Goal: Task Accomplishment & Management: Complete application form

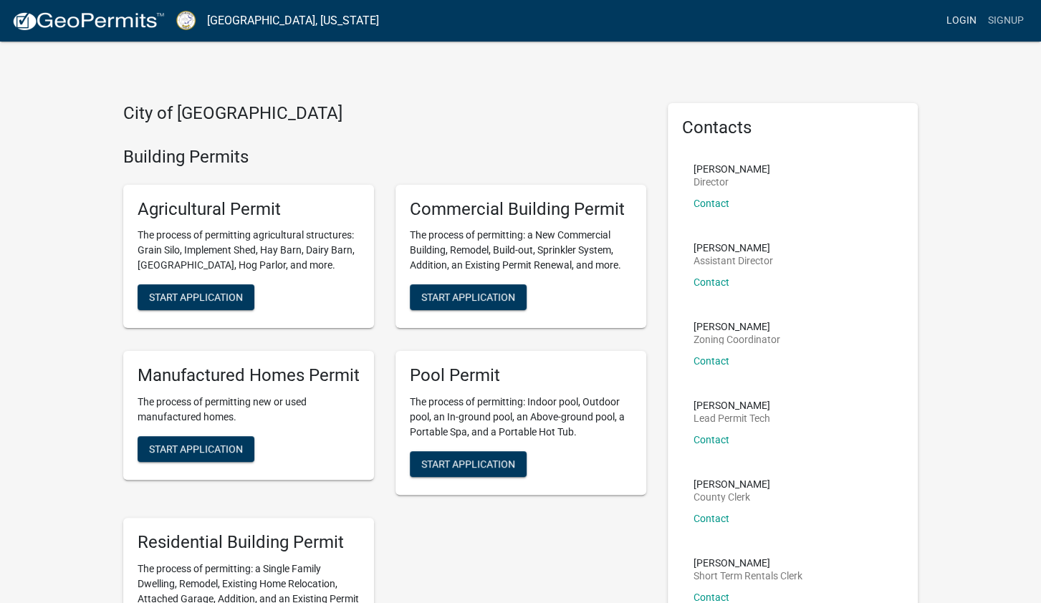
click at [954, 21] on link "Login" at bounding box center [961, 20] width 42 height 27
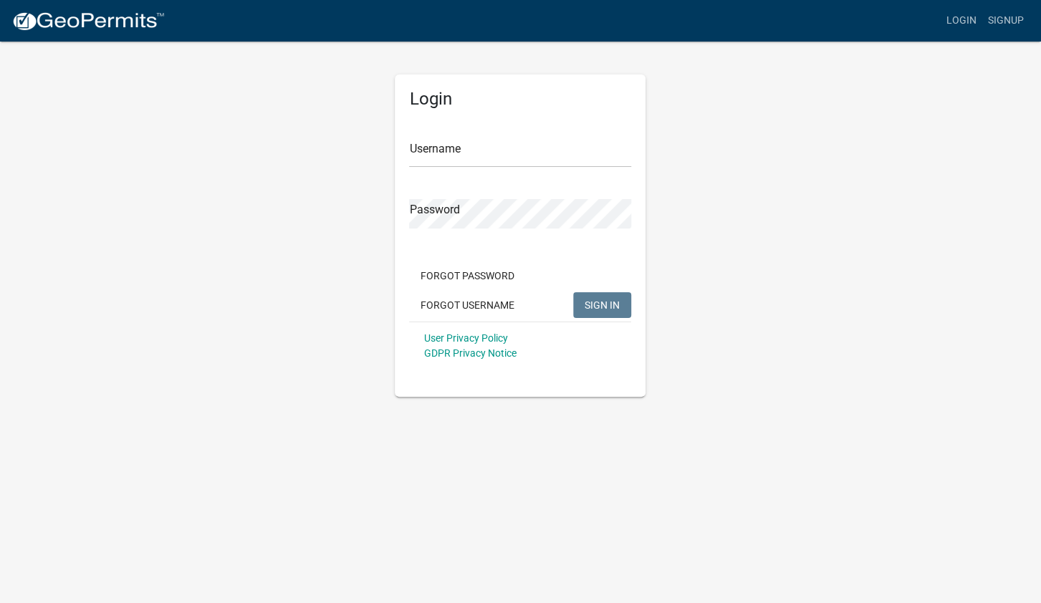
click at [437, 173] on form "Username Password Forgot Password Forgot Username SIGN IN User Privacy Policy G…" at bounding box center [520, 243] width 222 height 251
click at [423, 185] on div "Password" at bounding box center [520, 203] width 222 height 49
click at [423, 158] on input "Username" at bounding box center [520, 152] width 222 height 29
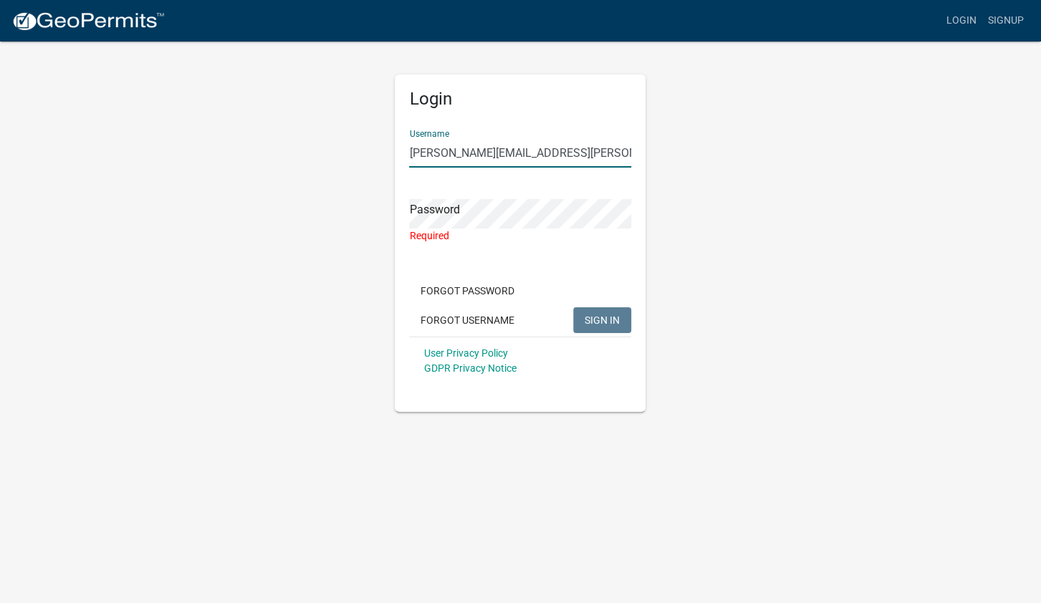
click at [423, 158] on input "[PERSON_NAME][EMAIL_ADDRESS][PERSON_NAME][DOMAIN_NAME]" at bounding box center [520, 152] width 222 height 29
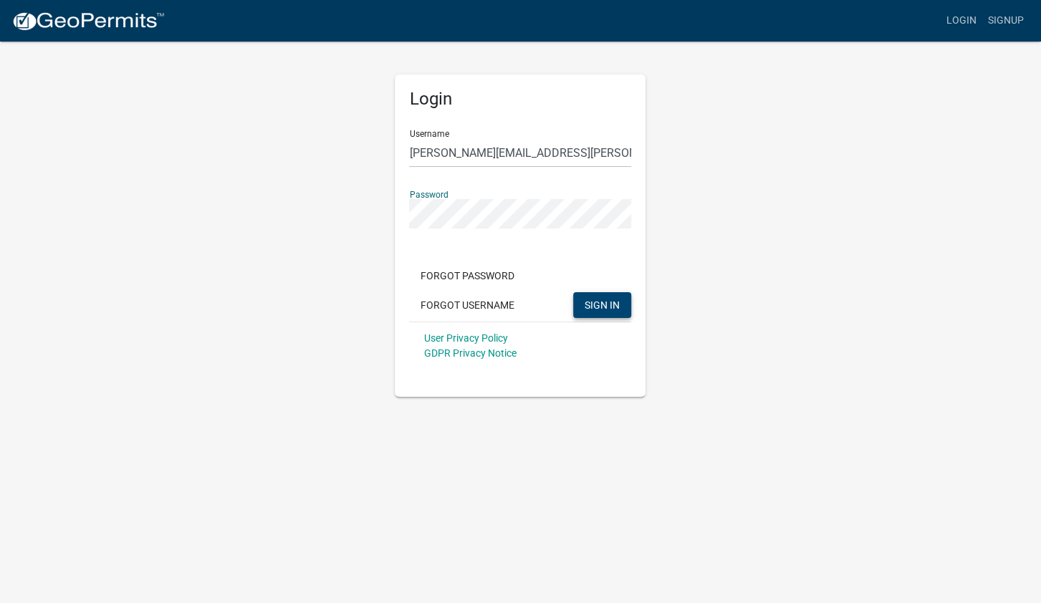
click at [597, 309] on span "SIGN IN" at bounding box center [601, 304] width 35 height 11
click at [573, 292] on button "SIGN IN" at bounding box center [602, 305] width 58 height 26
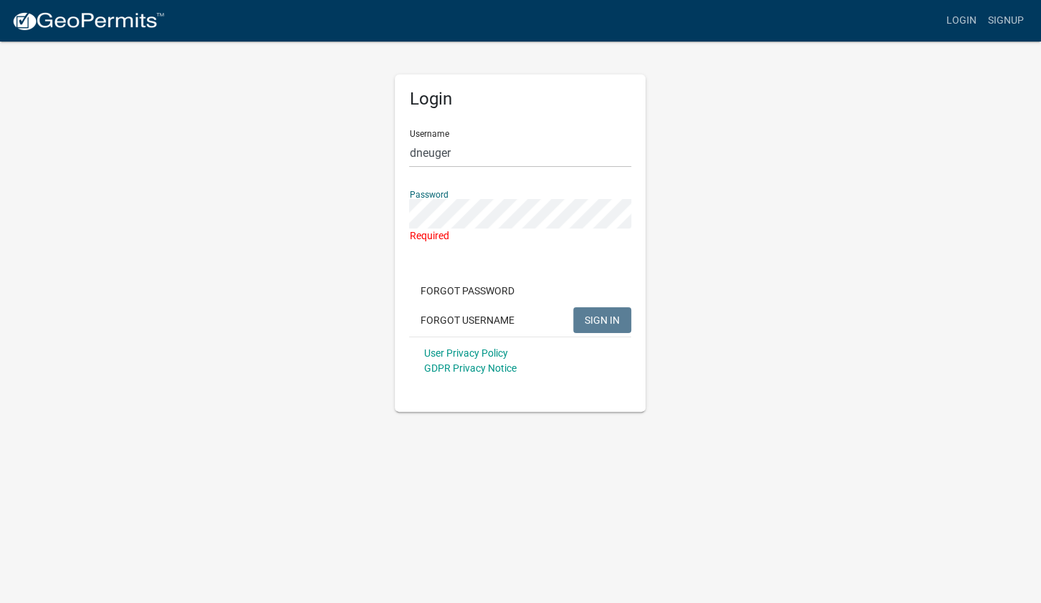
click at [257, 198] on div "Login Username dneuger Password Required Forgot Password Forgot Username SIGN I…" at bounding box center [520, 226] width 816 height 372
drag, startPoint x: 460, startPoint y: 156, endPoint x: 306, endPoint y: 147, distance: 155.0
click at [409, 147] on input "dneuger" at bounding box center [520, 152] width 222 height 29
type input "[PERSON_NAME][EMAIL_ADDRESS][PERSON_NAME][DOMAIN_NAME]"
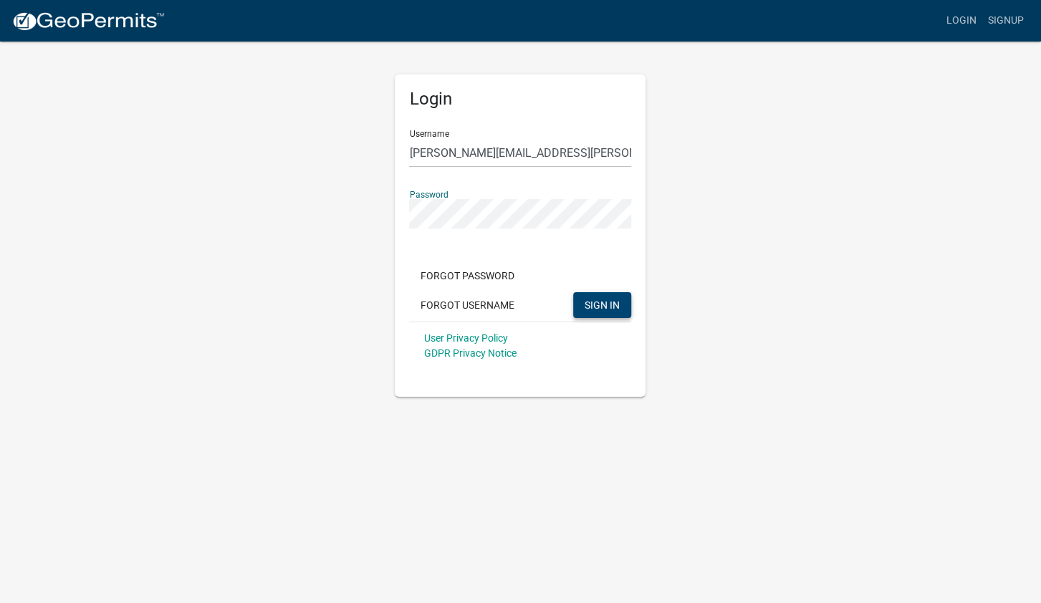
click at [573, 292] on button "SIGN IN" at bounding box center [602, 305] width 58 height 26
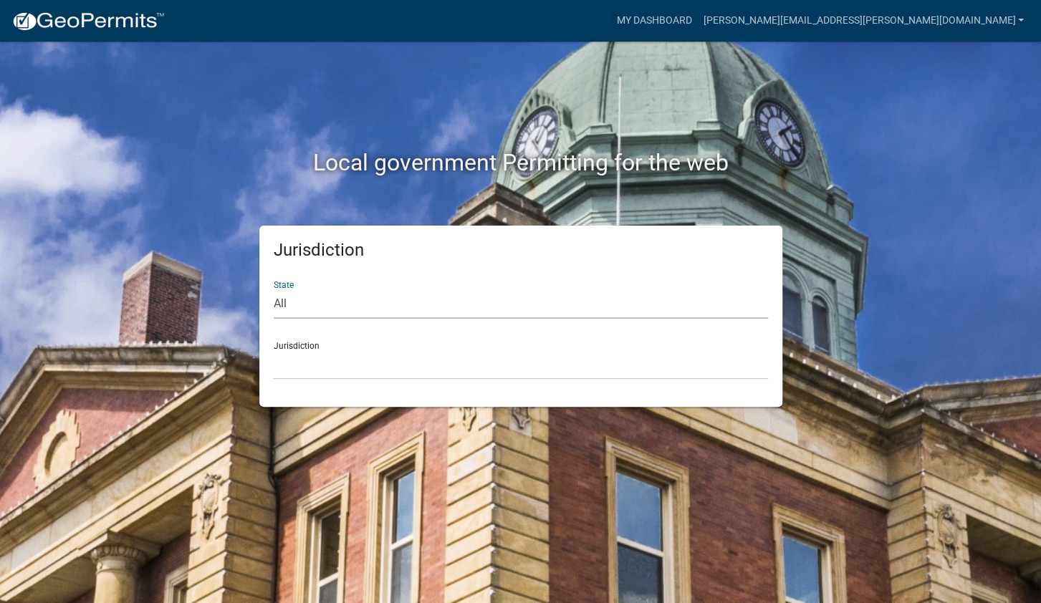
select select "[US_STATE]"
click option "[US_STATE]" at bounding box center [0, 0] width 0 height 0
click at [274, 350] on select "[GEOGRAPHIC_DATA], [US_STATE][PERSON_NAME][GEOGRAPHIC_DATA], [US_STATE][PERSON_…" at bounding box center [521, 364] width 494 height 29
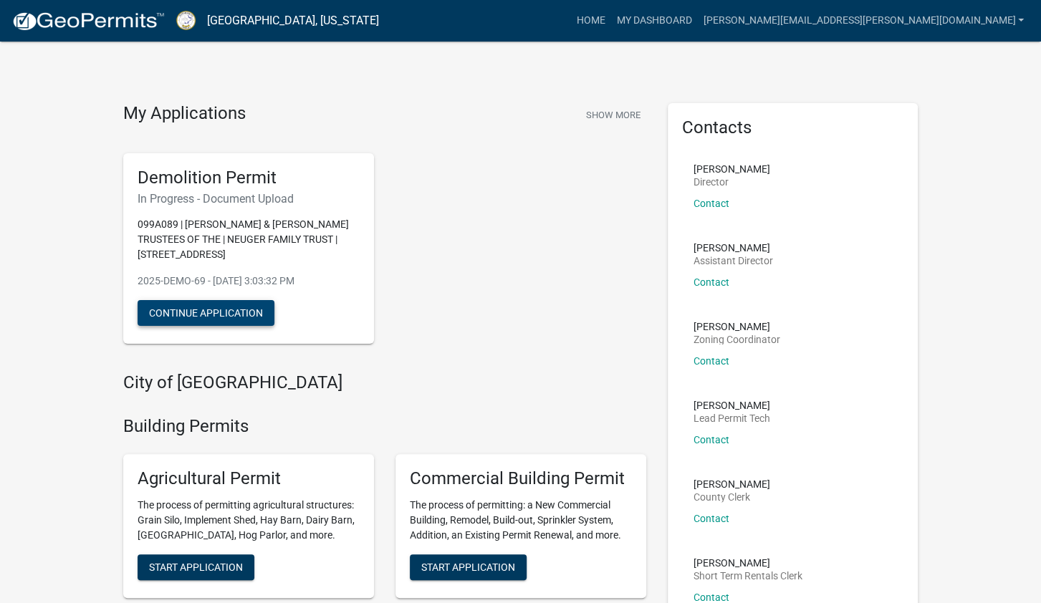
click at [207, 309] on button "Continue Application" at bounding box center [205, 313] width 137 height 26
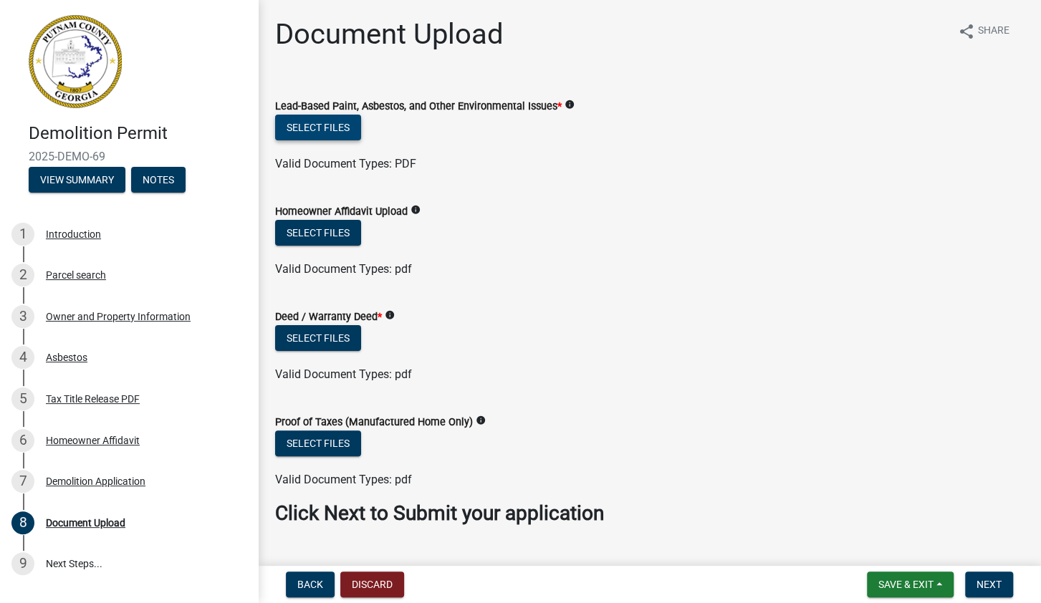
click at [312, 125] on button "Select files" at bounding box center [318, 128] width 86 height 26
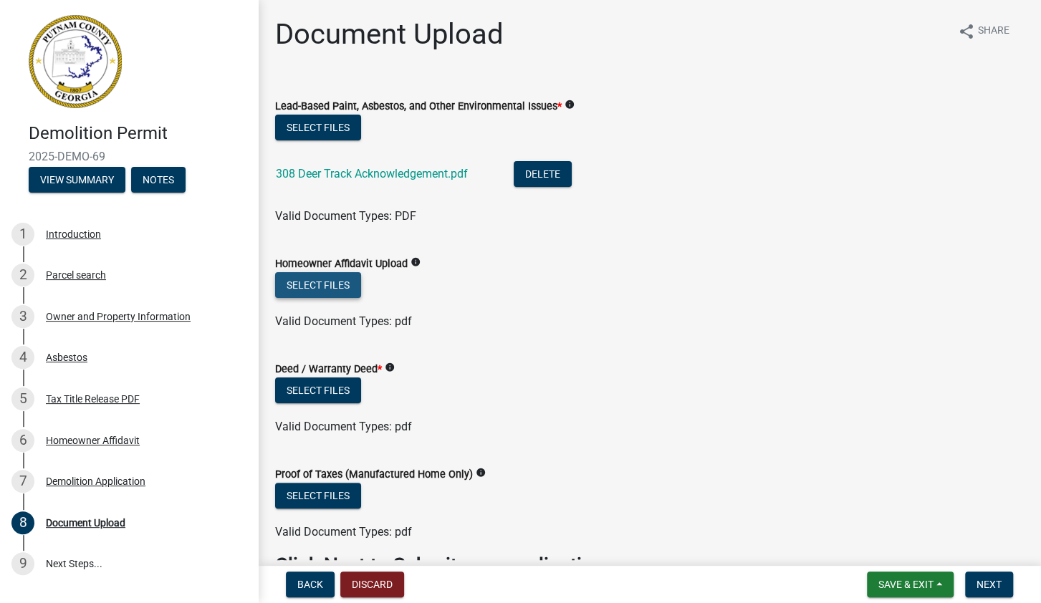
click at [324, 289] on button "Select files" at bounding box center [318, 285] width 86 height 26
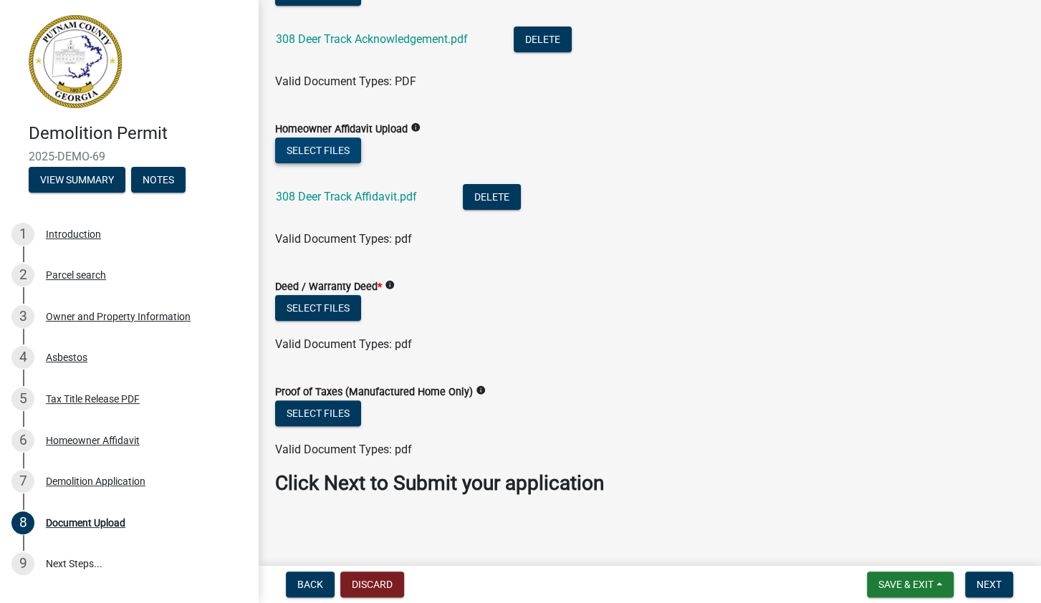
scroll to position [137, 0]
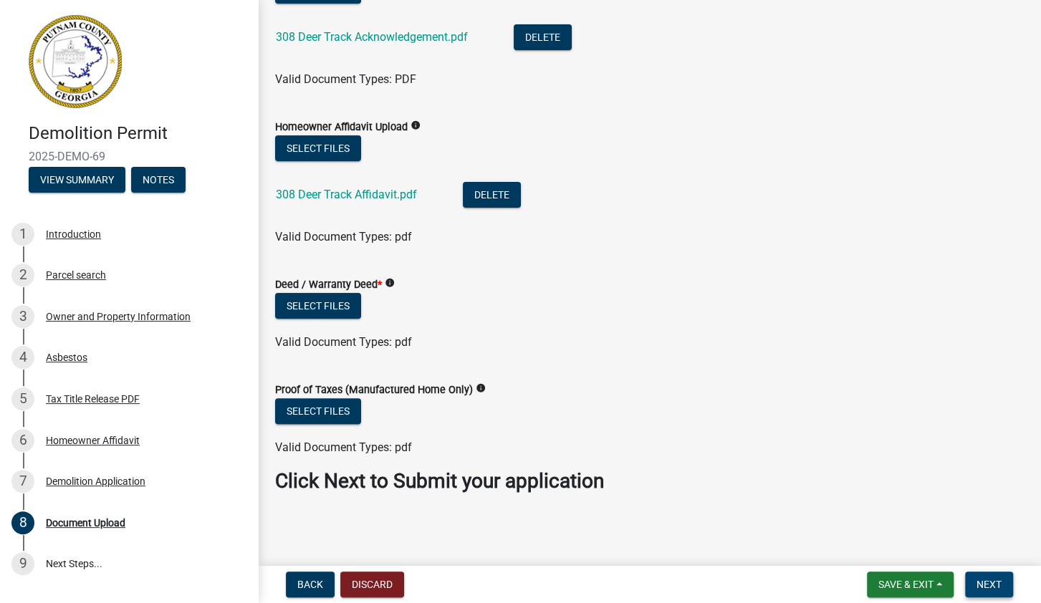
click at [985, 587] on span "Next" at bounding box center [988, 584] width 25 height 11
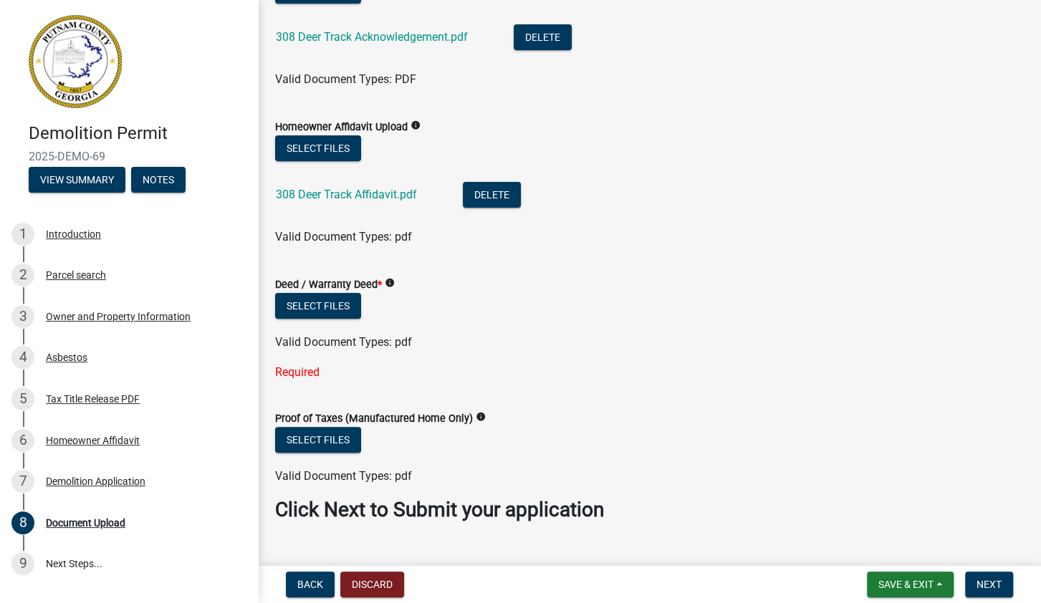
click at [317, 382] on wm-data-entity-input "Deed / Warranty Deed * info Select files Valid Document Types: pdf Required" at bounding box center [649, 326] width 748 height 134
click at [329, 307] on button "Select files" at bounding box center [318, 306] width 86 height 26
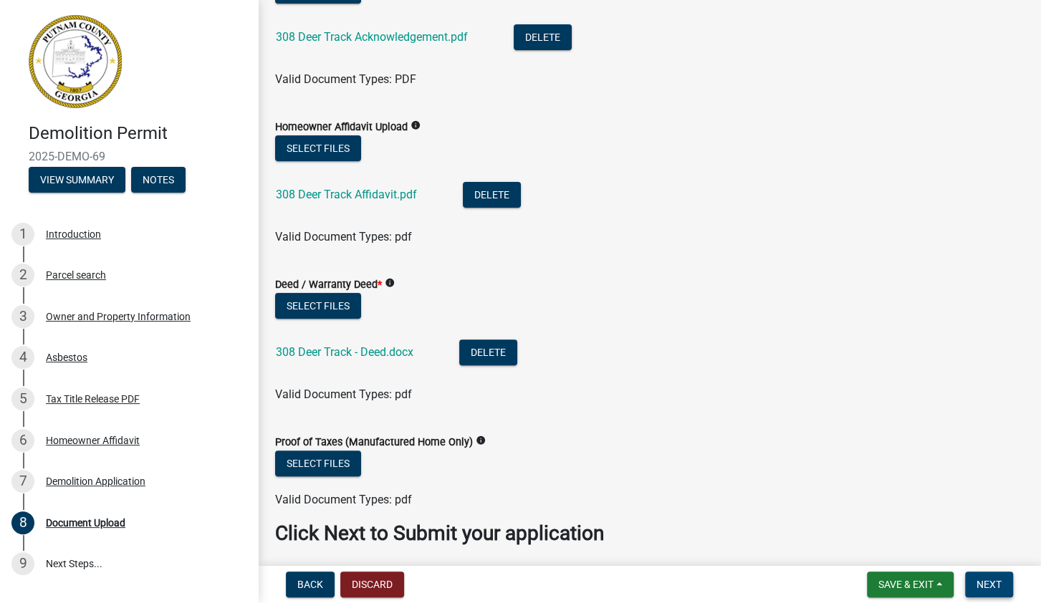
click at [991, 581] on span "Next" at bounding box center [988, 584] width 25 height 11
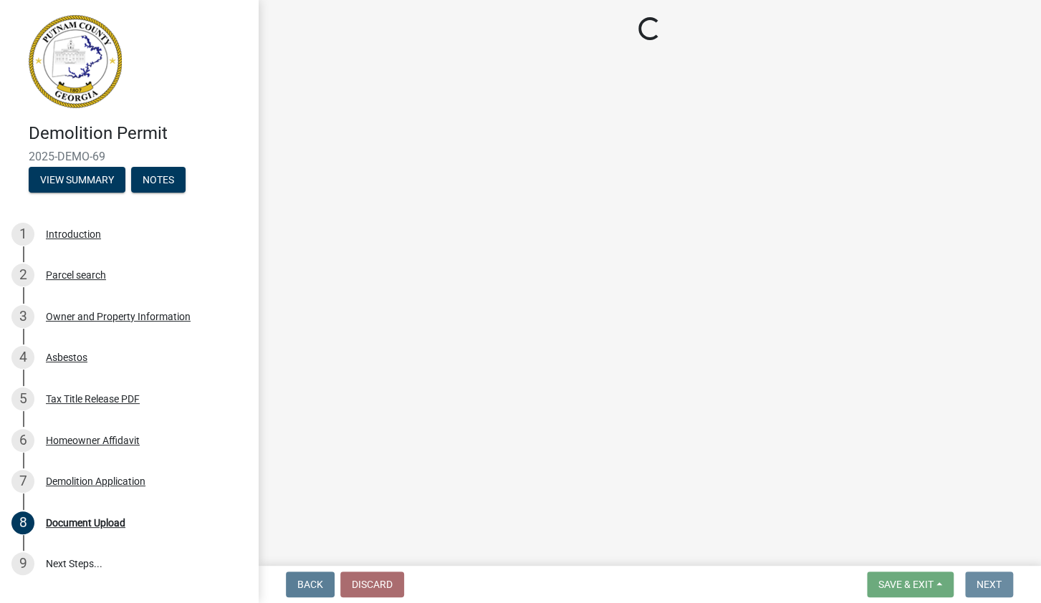
scroll to position [0, 0]
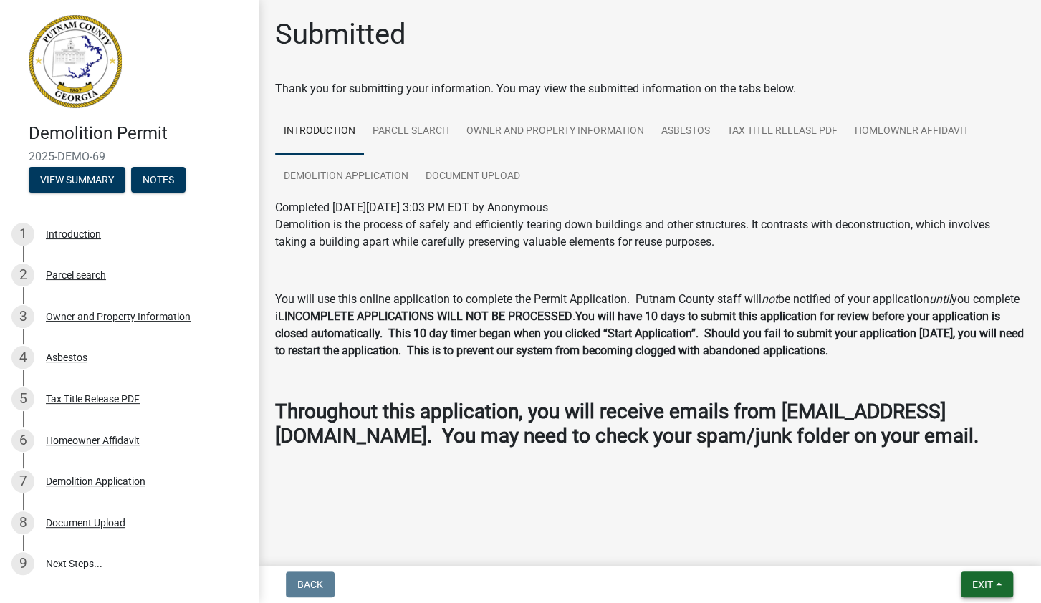
drag, startPoint x: 985, startPoint y: 581, endPoint x: 919, endPoint y: 566, distance: 68.1
click at [919, 566] on nav "Back Exit Save Save & Exit" at bounding box center [649, 584] width 783 height 37
click at [979, 580] on span "Exit" at bounding box center [982, 584] width 21 height 11
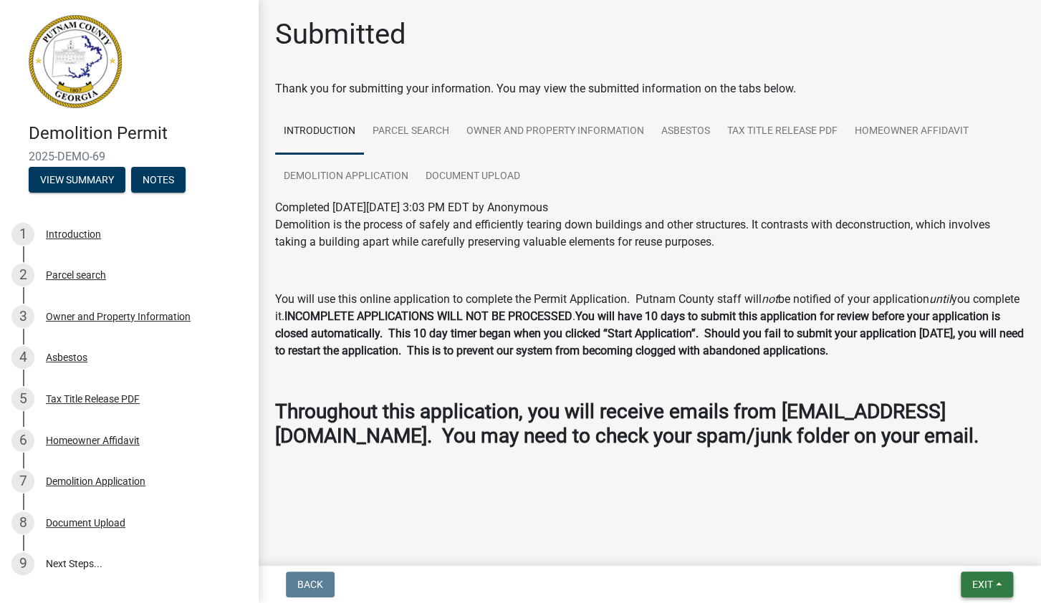
click at [979, 580] on span "Exit" at bounding box center [982, 584] width 21 height 11
click at [979, 580] on div "Exit Save Save & Exit" at bounding box center [986, 584] width 52 height 26
click at [979, 580] on span "Exit" at bounding box center [982, 584] width 21 height 11
click at [970, 552] on button "Save & Exit" at bounding box center [955, 547] width 115 height 34
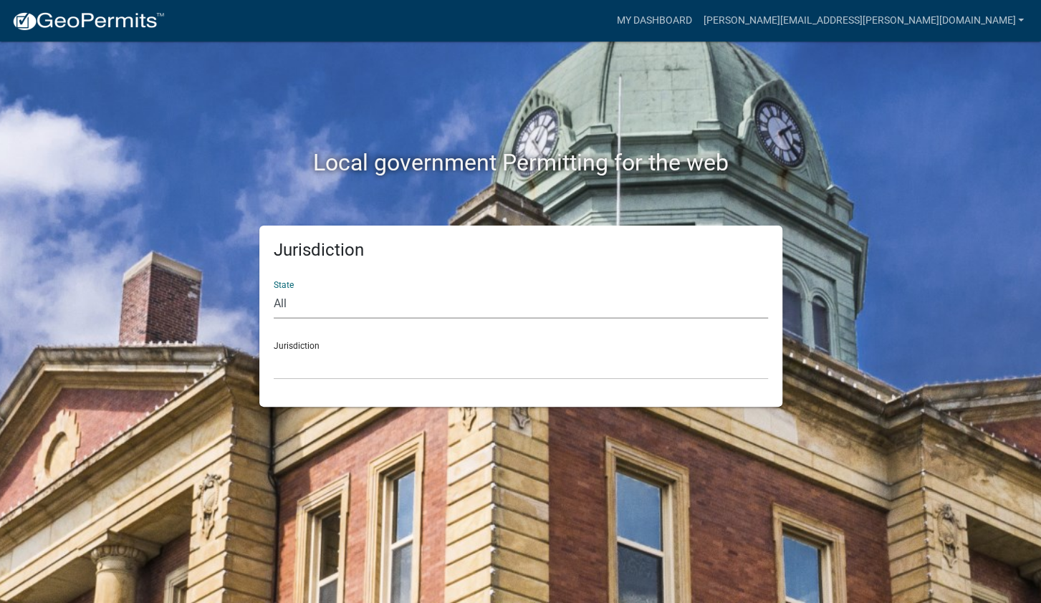
select select "[US_STATE]"
click option "[US_STATE]" at bounding box center [0, 0] width 0 height 0
click at [274, 350] on select "[GEOGRAPHIC_DATA], [US_STATE][PERSON_NAME][GEOGRAPHIC_DATA], [US_STATE][PERSON_…" at bounding box center [521, 364] width 494 height 29
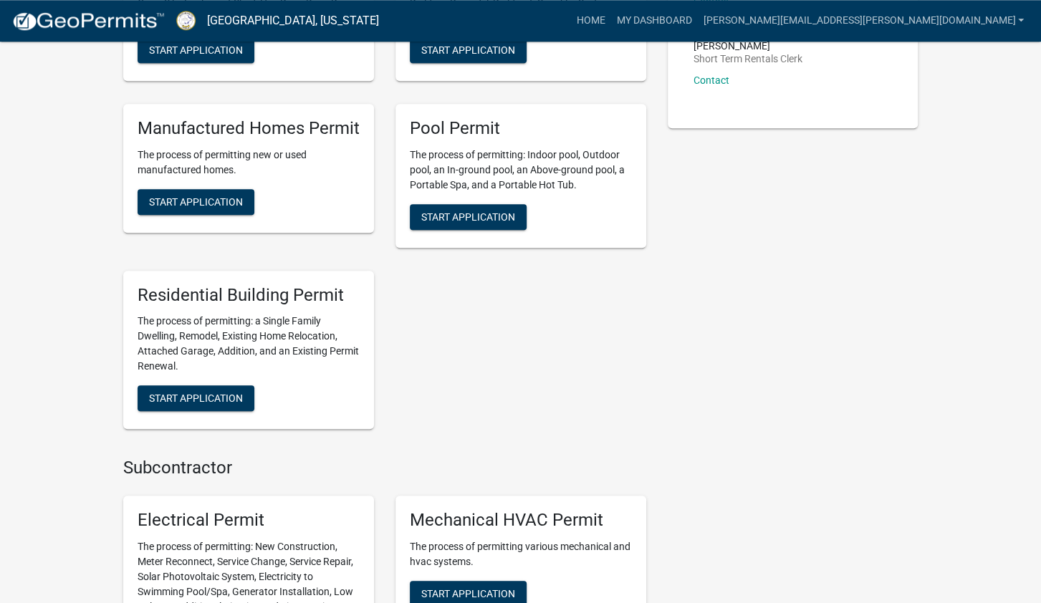
scroll to position [531, 0]
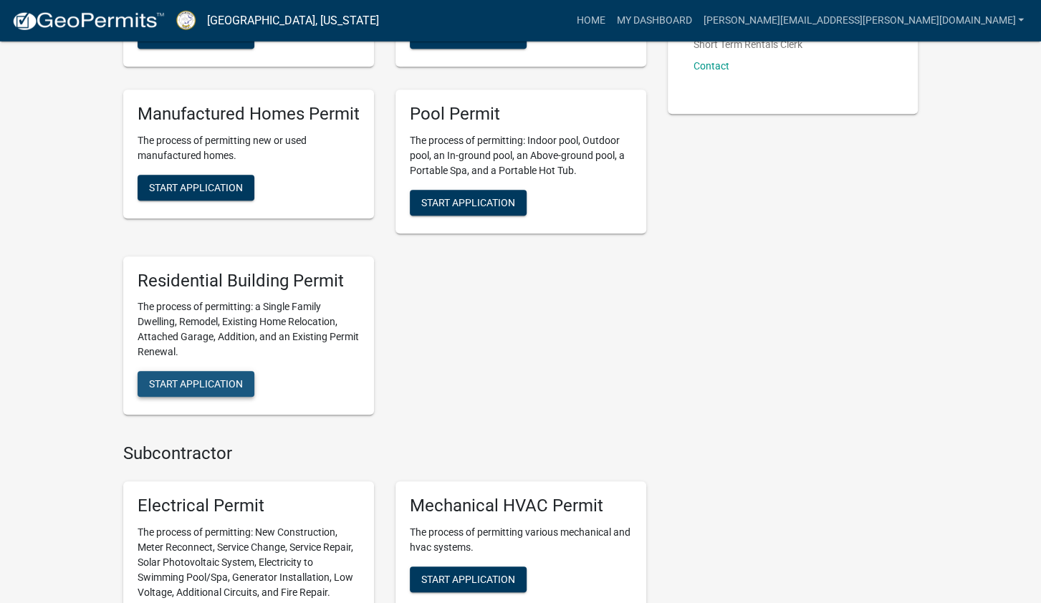
click at [201, 383] on span "Start Application" at bounding box center [196, 383] width 94 height 11
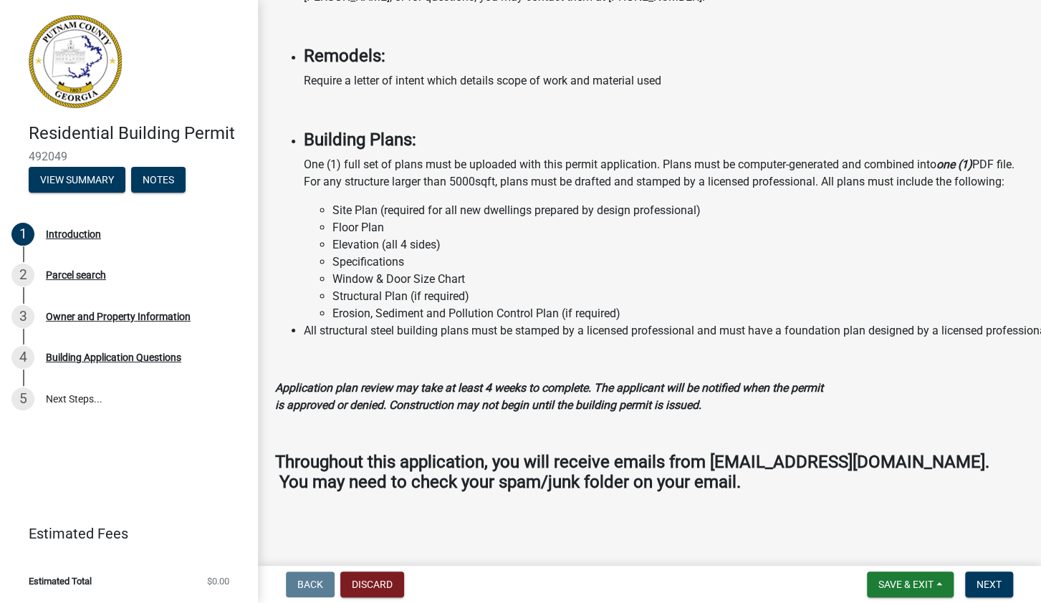
scroll to position [1183, 0]
click at [393, 586] on button "Discard" at bounding box center [372, 584] width 64 height 26
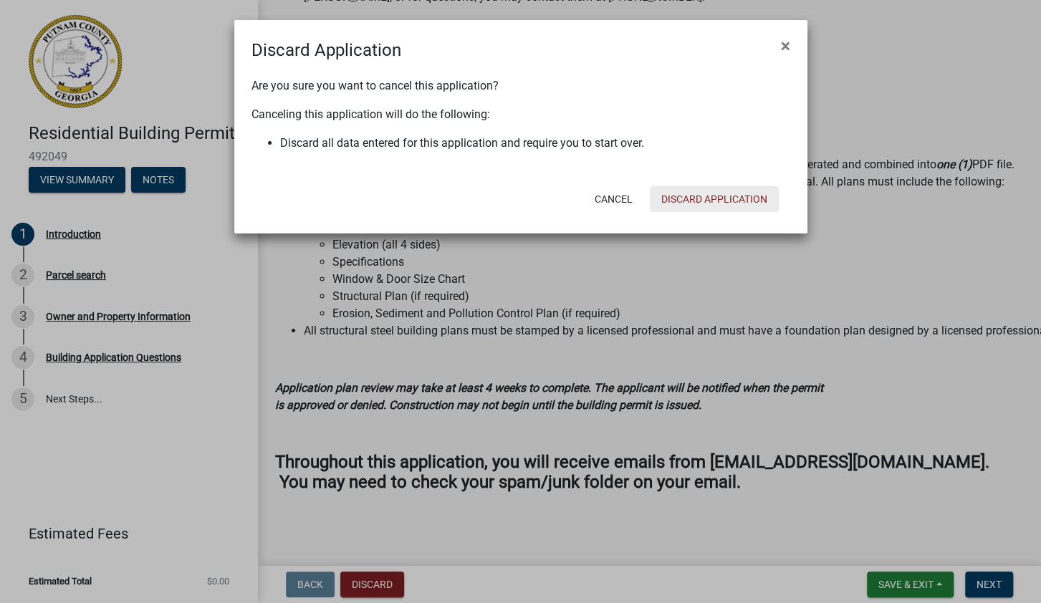
click at [718, 199] on button "Discard Application" at bounding box center [714, 199] width 129 height 26
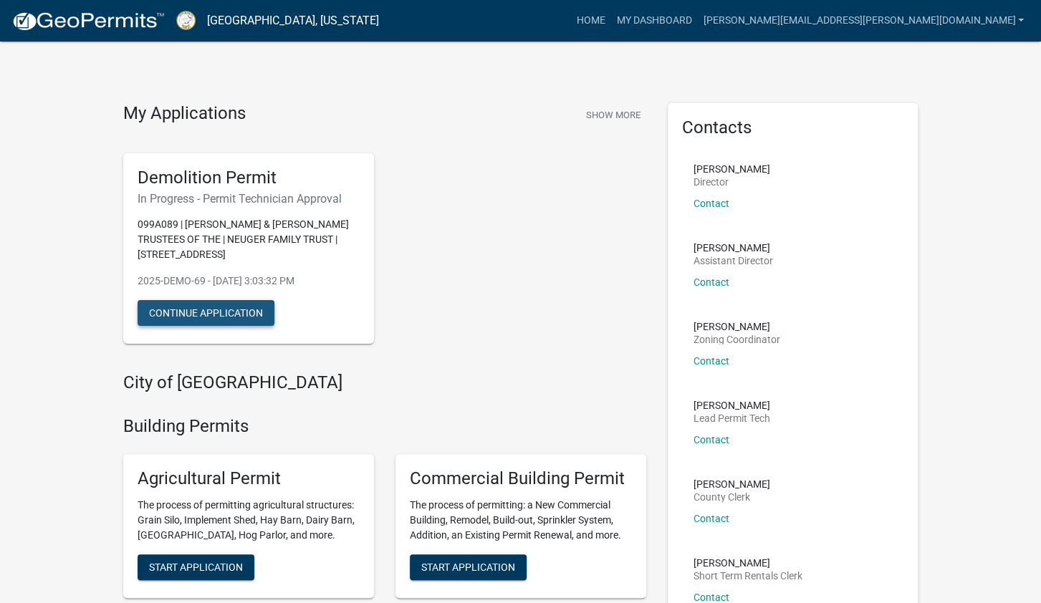
click at [214, 309] on button "Continue Application" at bounding box center [205, 313] width 137 height 26
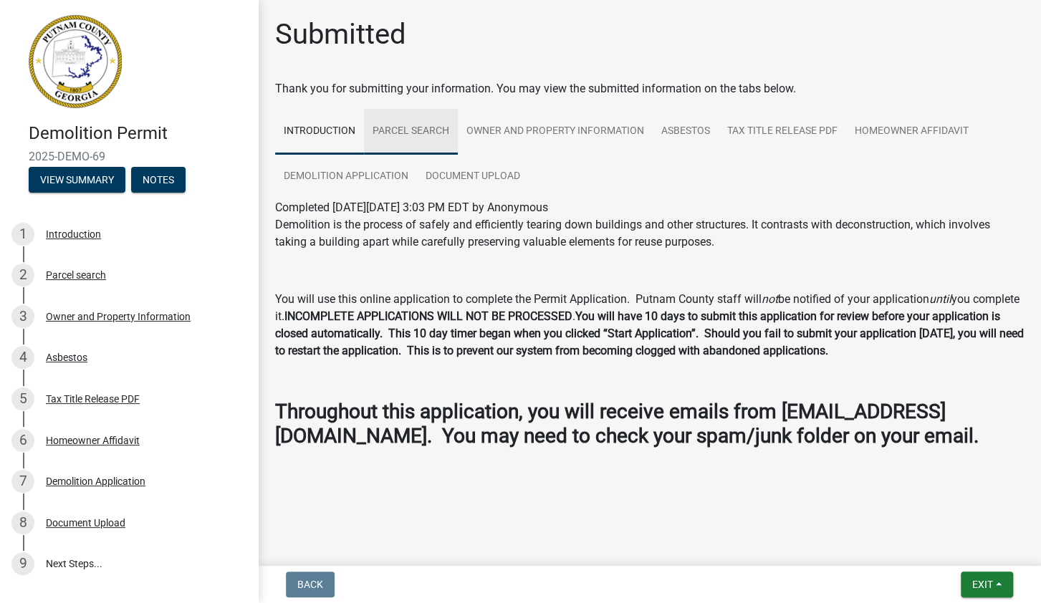
click at [405, 128] on link "Parcel search" at bounding box center [411, 132] width 94 height 46
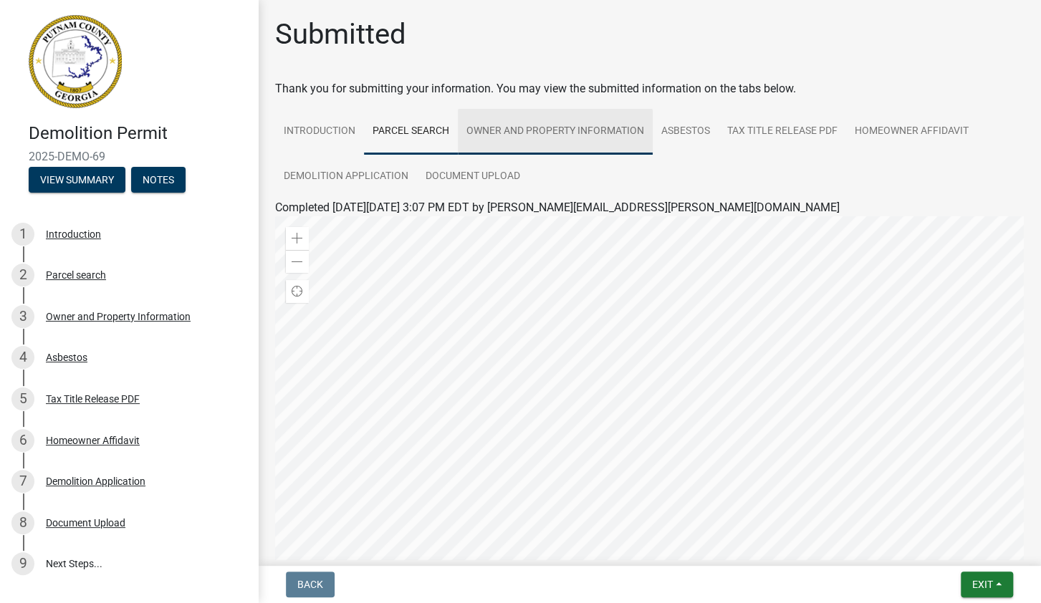
click at [530, 131] on link "Owner and Property Information" at bounding box center [555, 132] width 195 height 46
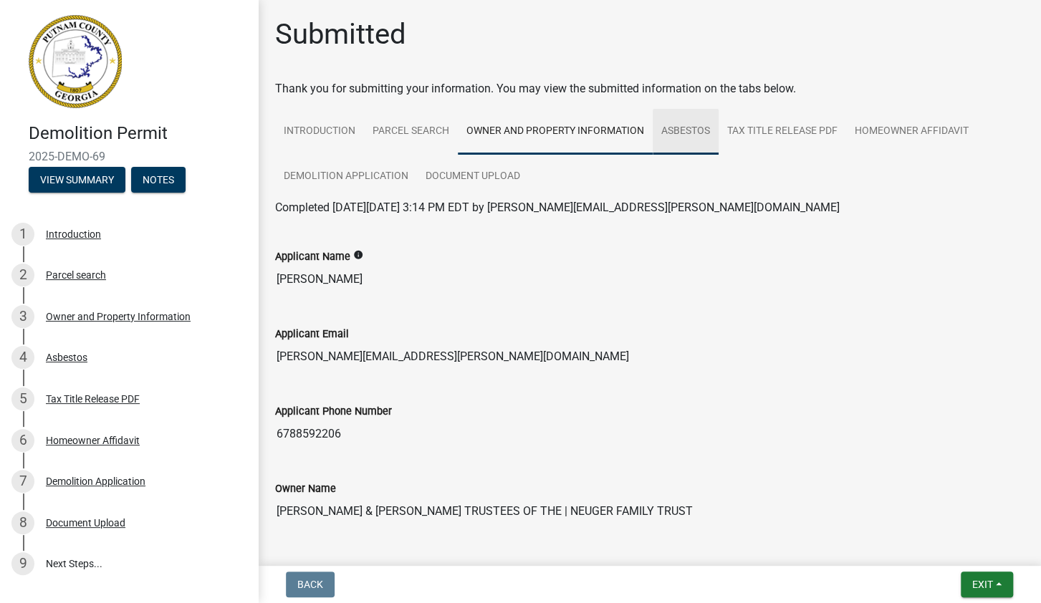
click at [685, 138] on link "Asbestos" at bounding box center [685, 132] width 66 height 46
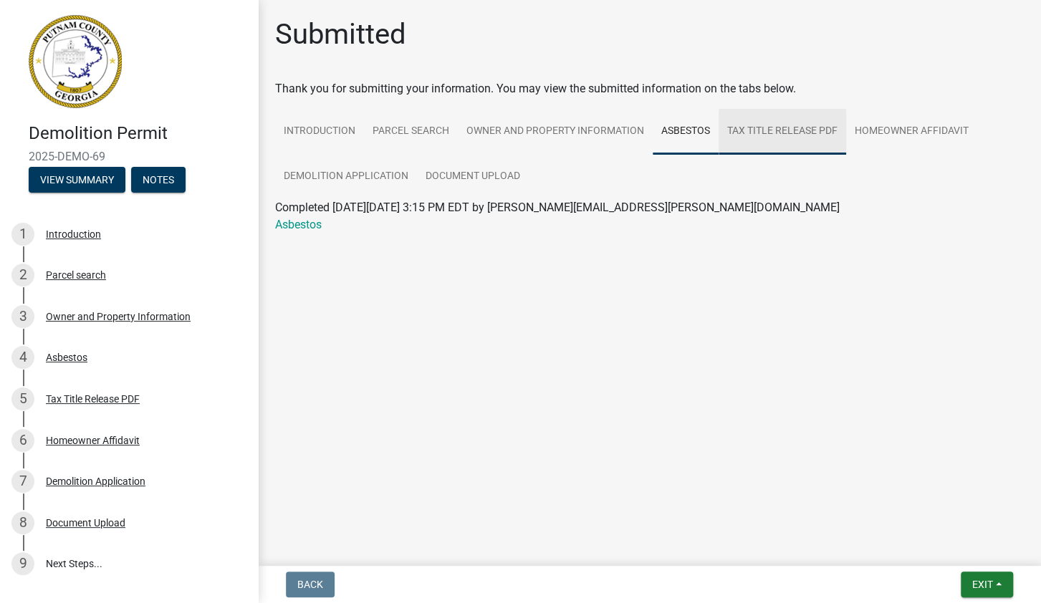
click at [784, 131] on link "Tax Title Release PDF" at bounding box center [781, 132] width 127 height 46
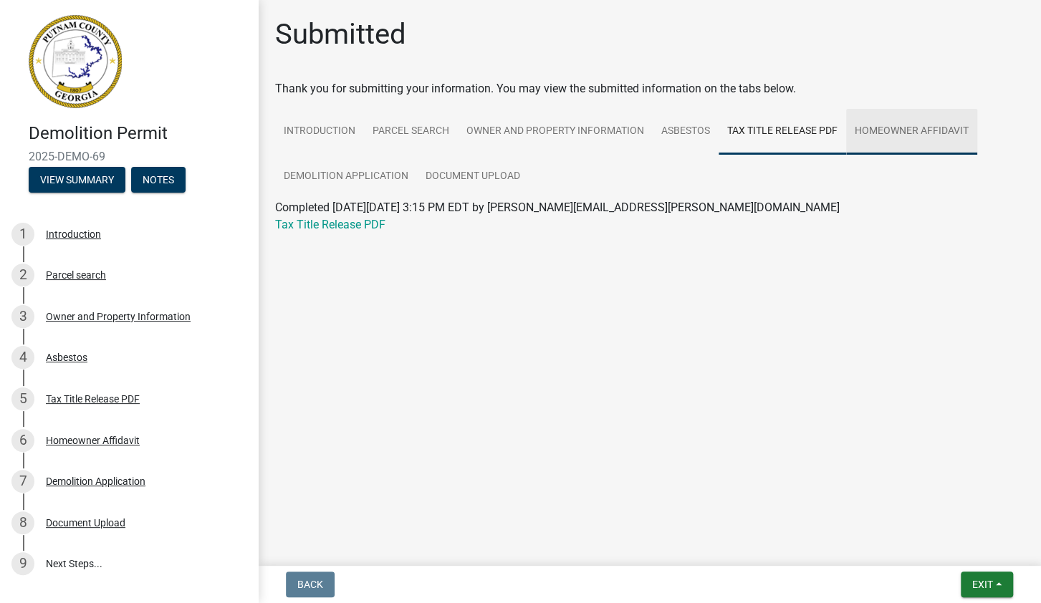
click at [936, 130] on link "Homeowner Affidavit" at bounding box center [911, 132] width 131 height 46
click at [791, 121] on link "Tax Title Release PDF" at bounding box center [781, 132] width 127 height 46
click at [362, 228] on link "Tax Title Release PDF" at bounding box center [330, 225] width 110 height 14
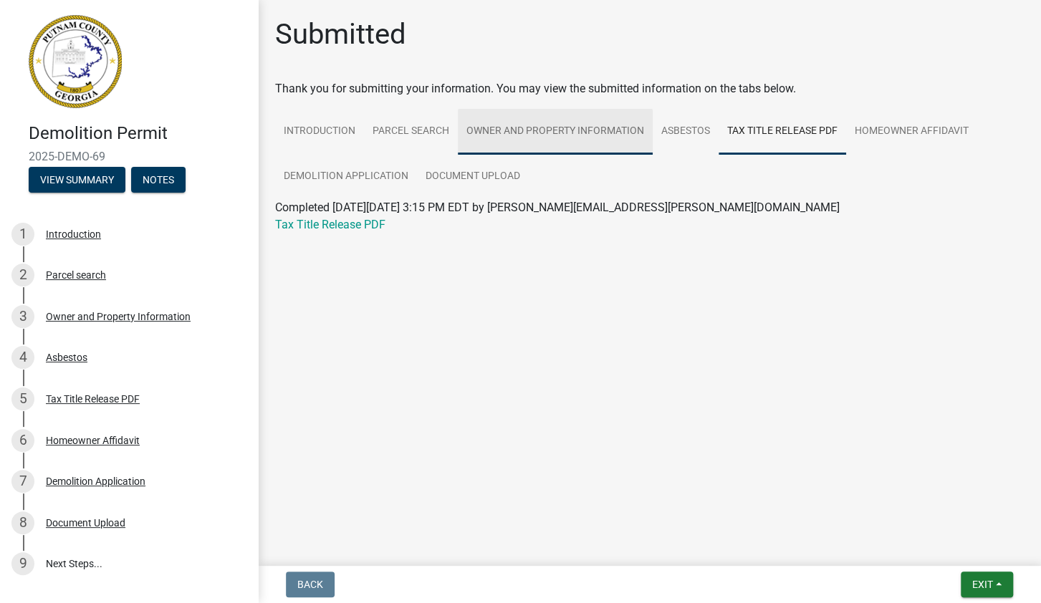
click at [548, 127] on link "Owner and Property Information" at bounding box center [555, 132] width 195 height 46
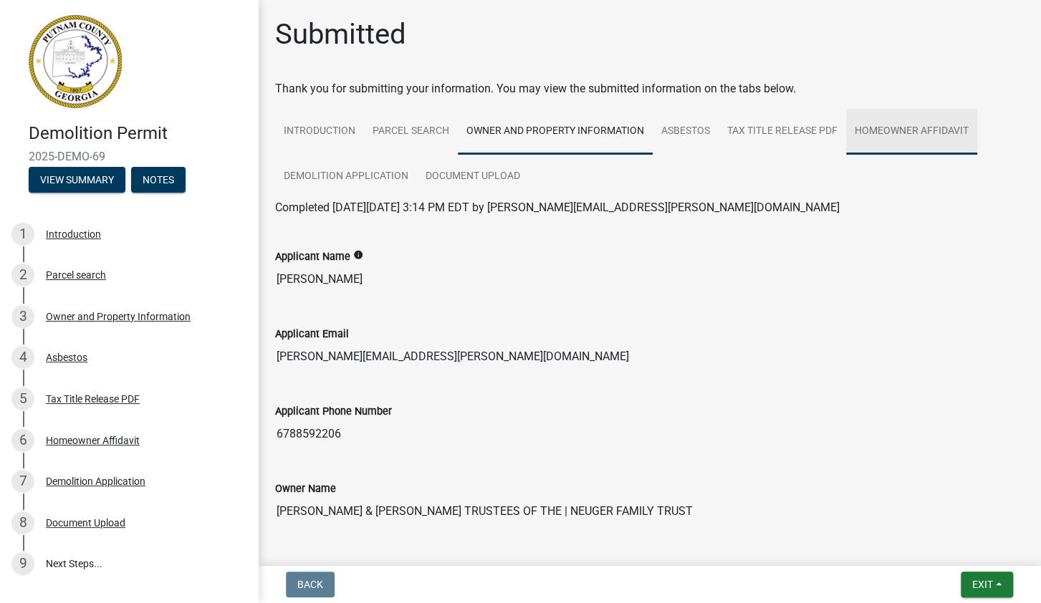
click at [899, 134] on link "Homeowner Affidavit" at bounding box center [911, 132] width 131 height 46
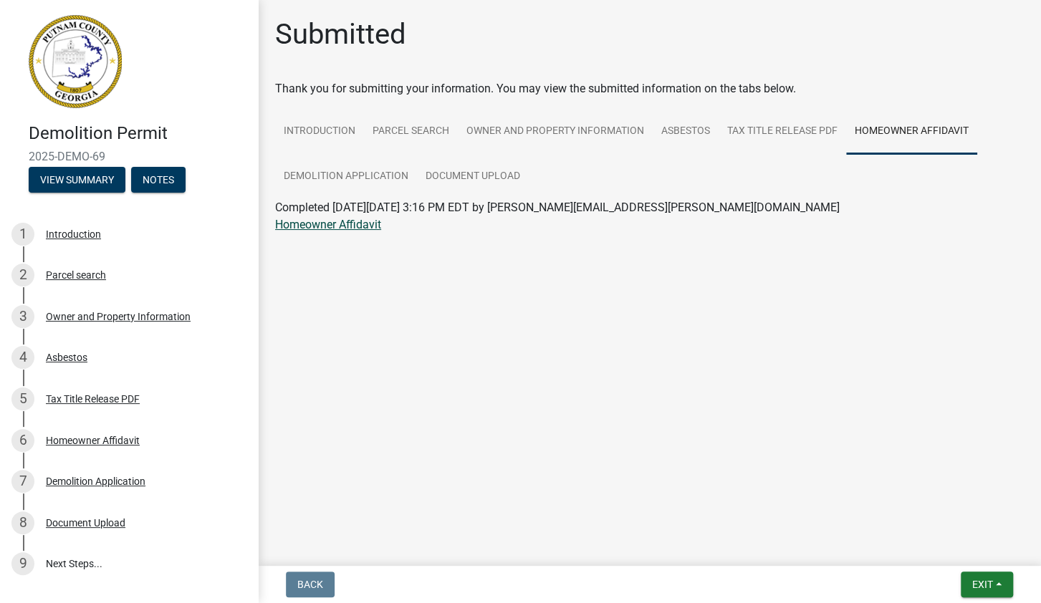
click at [345, 230] on link "Homeowner Affidavit" at bounding box center [328, 225] width 106 height 14
click at [597, 247] on div at bounding box center [649, 241] width 748 height 17
click at [159, 181] on button "Notes" at bounding box center [158, 180] width 54 height 26
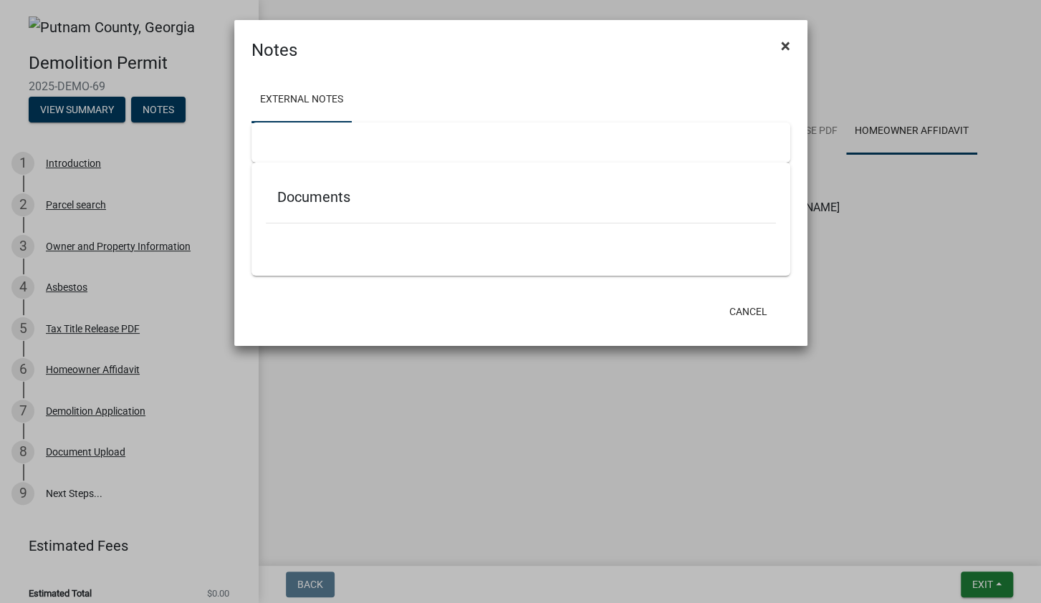
click at [784, 48] on span "×" at bounding box center [785, 46] width 9 height 20
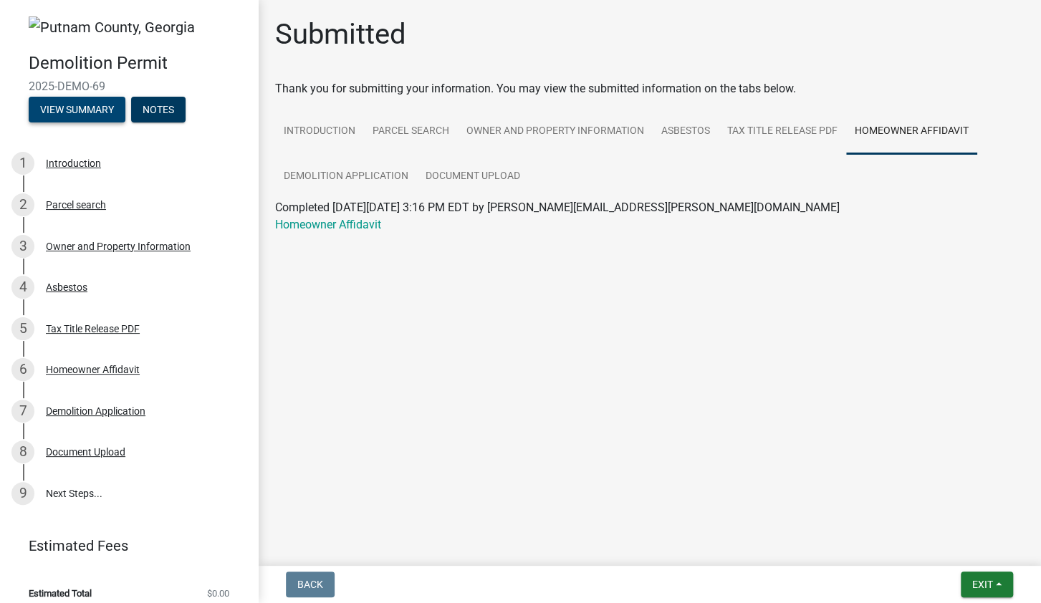
click at [72, 114] on button "View Summary" at bounding box center [77, 110] width 97 height 26
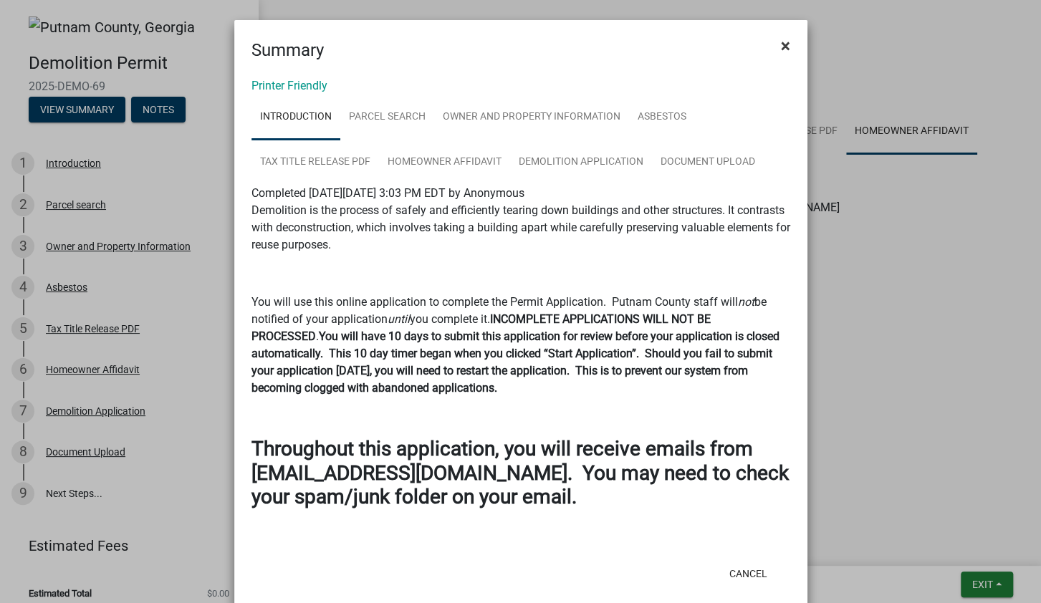
click at [783, 47] on span "×" at bounding box center [785, 46] width 9 height 20
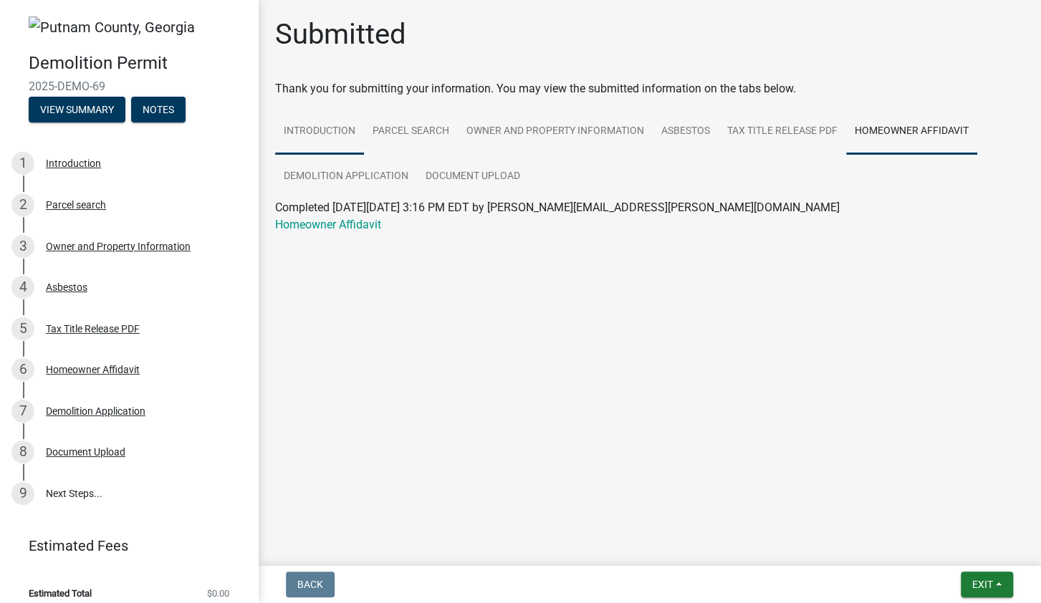
click at [325, 128] on link "Introduction" at bounding box center [319, 132] width 89 height 46
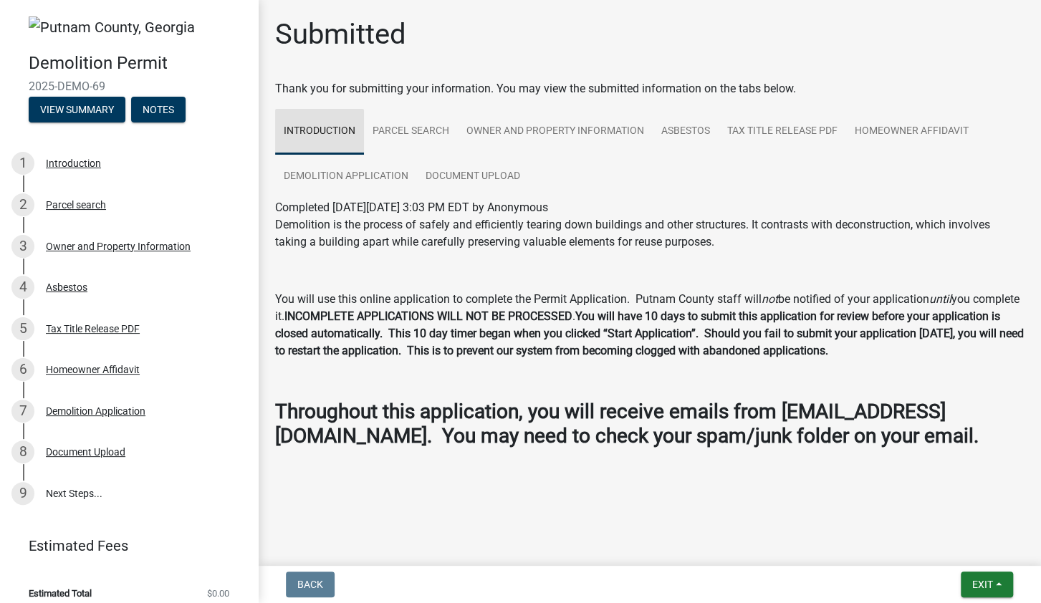
click at [325, 128] on link "Introduction" at bounding box center [319, 132] width 89 height 46
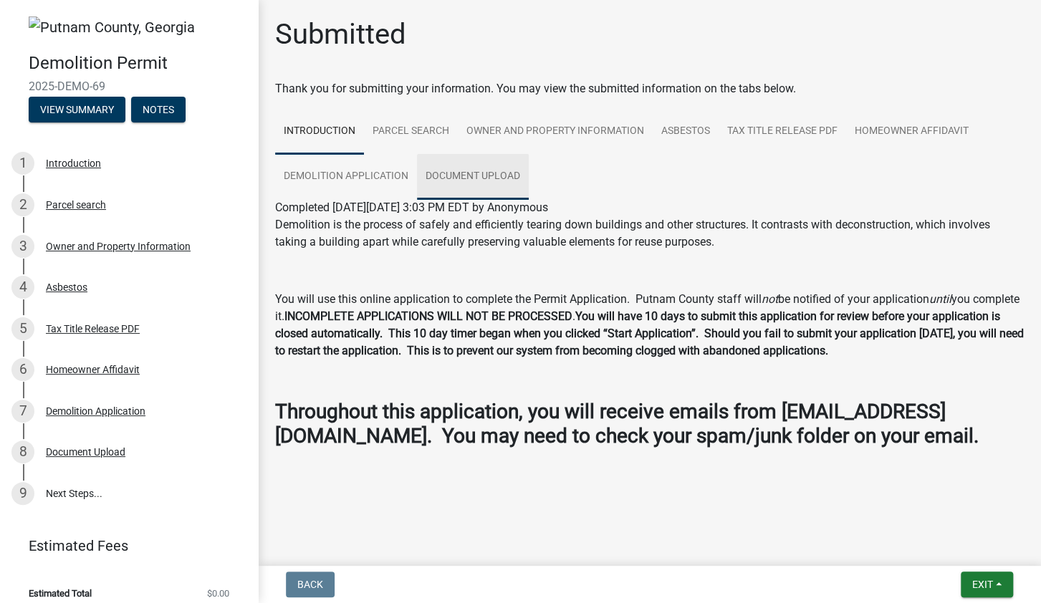
click at [475, 172] on link "Document Upload" at bounding box center [473, 177] width 112 height 46
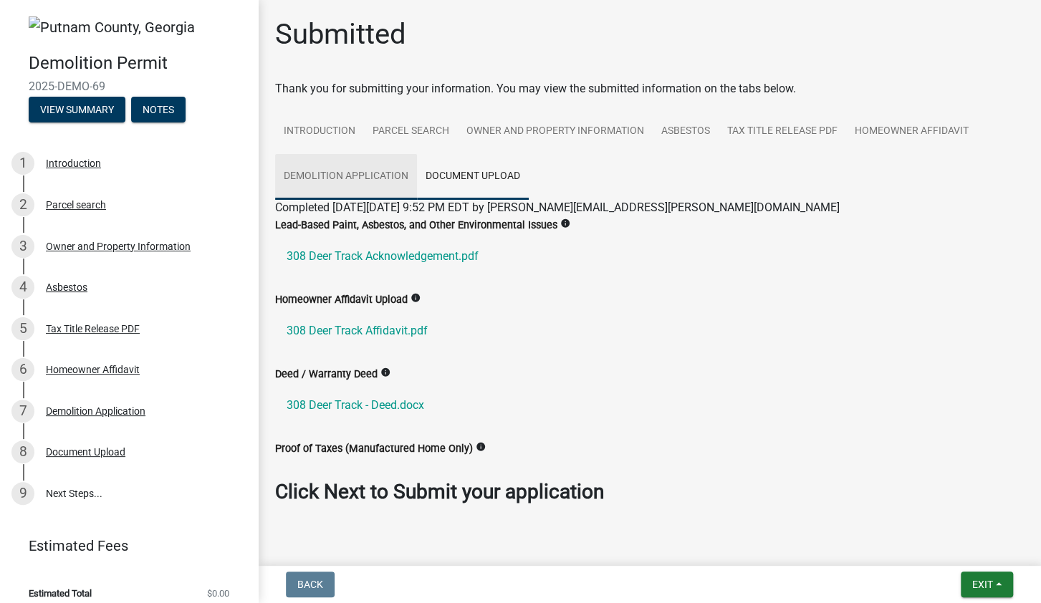
click at [353, 172] on link "Demolition Application" at bounding box center [346, 177] width 142 height 46
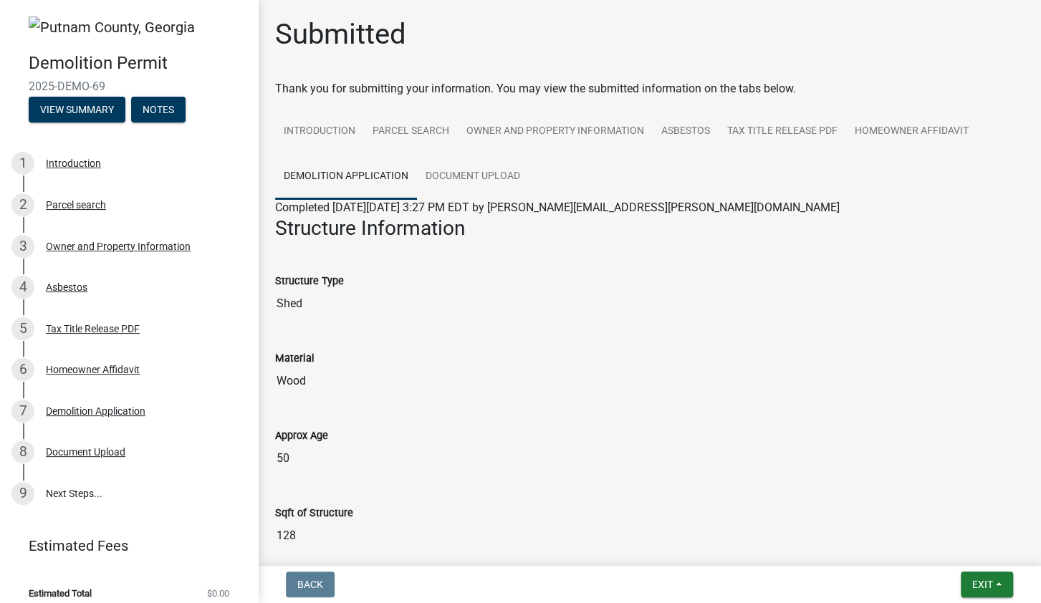
drag, startPoint x: 550, startPoint y: 486, endPoint x: 544, endPoint y: 525, distance: 39.1
click at [544, 525] on div "Sqft of Structure 128" at bounding box center [649, 517] width 748 height 66
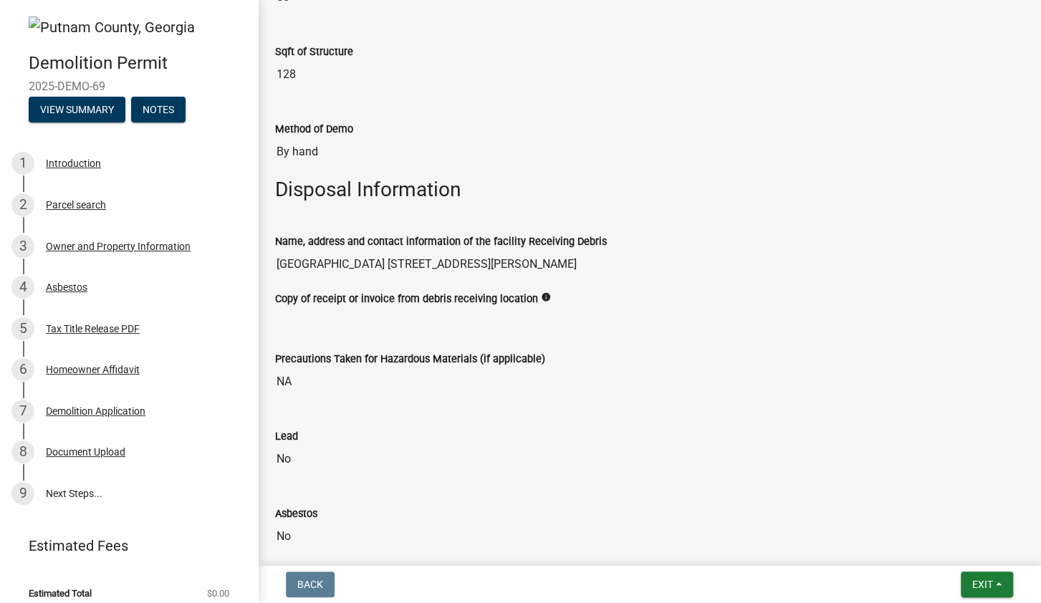
scroll to position [460, 0]
drag, startPoint x: 304, startPoint y: 74, endPoint x: 266, endPoint y: 68, distance: 37.7
click at [275, 68] on input "128" at bounding box center [649, 76] width 748 height 29
click at [771, 462] on input "No" at bounding box center [649, 460] width 748 height 29
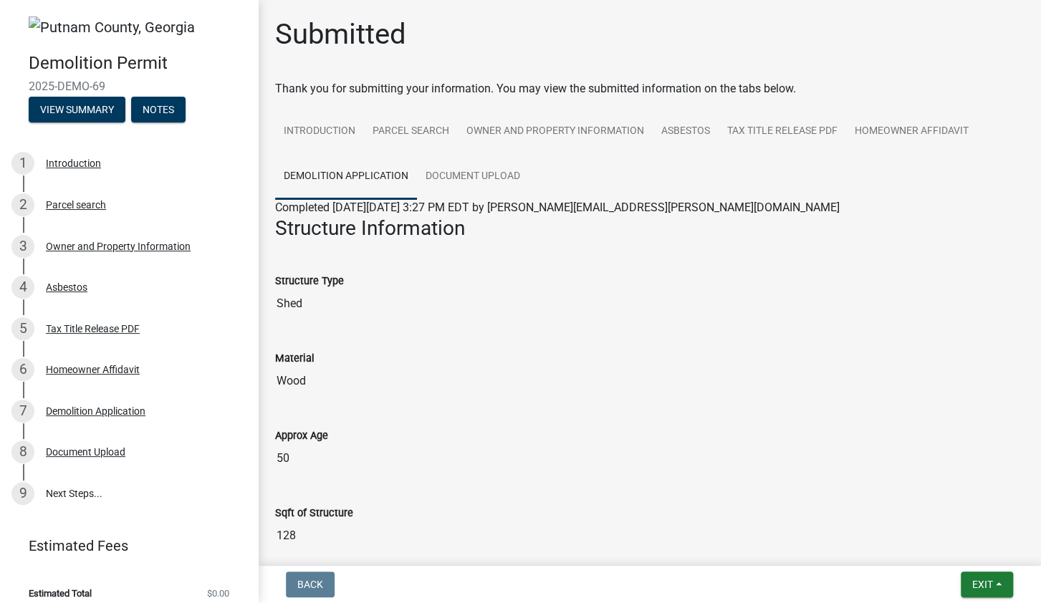
scroll to position [11, 0]
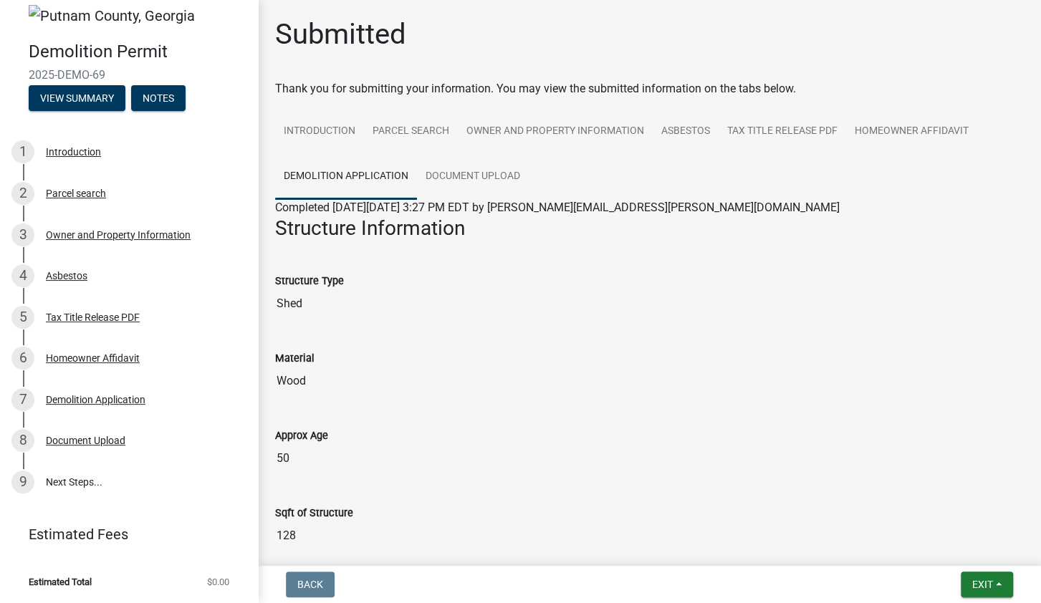
click at [214, 578] on span "$0.00" at bounding box center [218, 581] width 22 height 9
click at [79, 481] on link "9 Next Steps..." at bounding box center [129, 482] width 258 height 42
click at [74, 481] on link "9 Next Steps..." at bounding box center [129, 482] width 258 height 42
click at [983, 581] on span "Exit" at bounding box center [982, 584] width 21 height 11
click at [970, 552] on button "Save & Exit" at bounding box center [955, 547] width 115 height 34
